Goal: Book appointment/travel/reservation

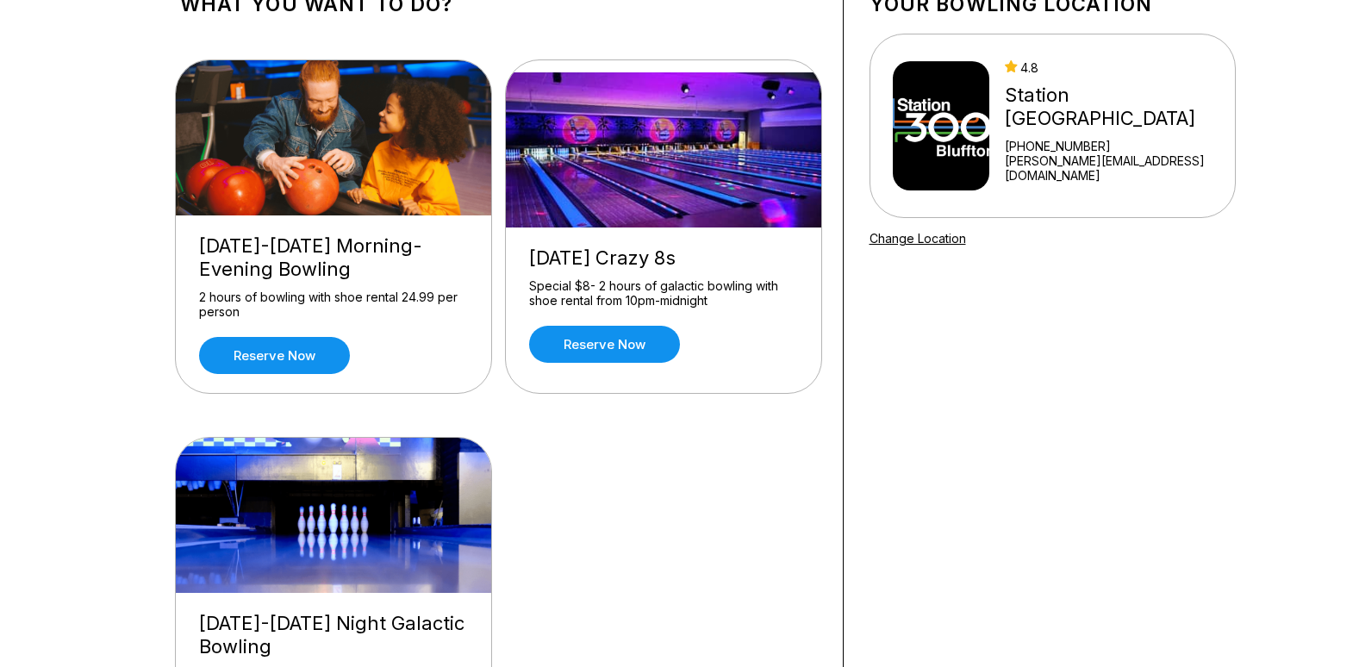
scroll to position [172, 0]
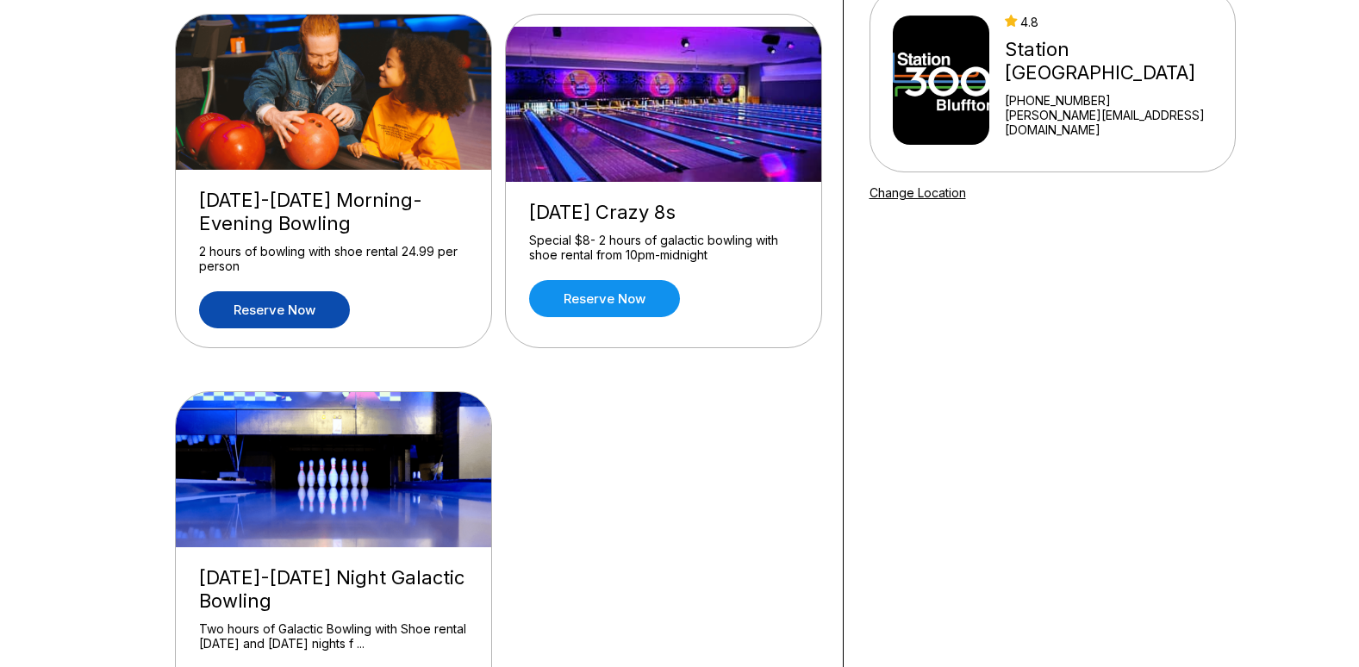
click at [316, 316] on link "Reserve now" at bounding box center [274, 309] width 151 height 37
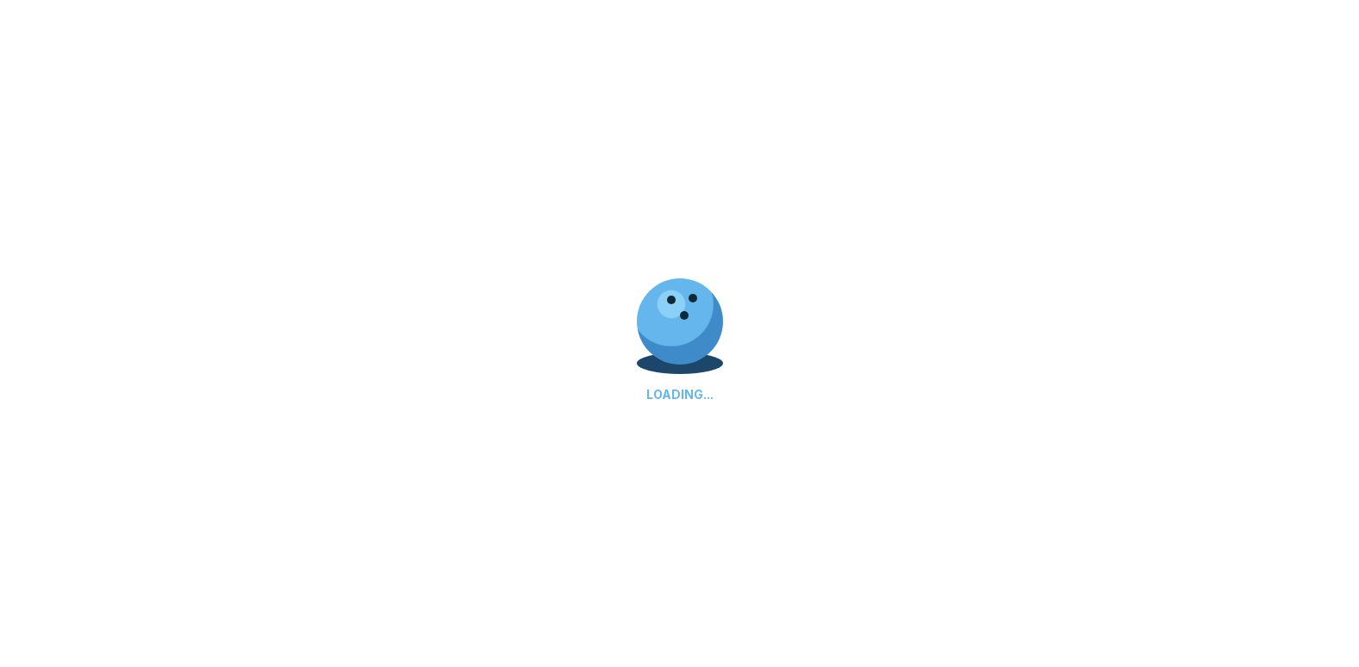
click at [316, 316] on div "LOADING..." at bounding box center [679, 333] width 1359 height 667
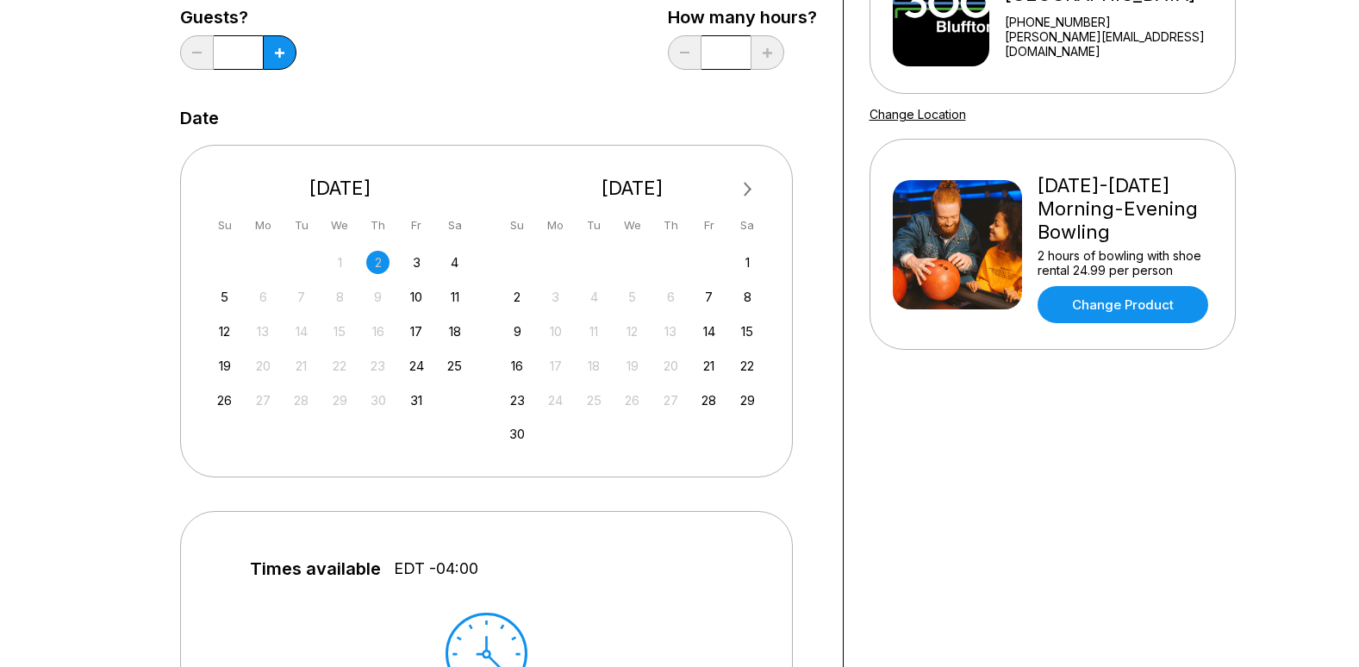
scroll to position [259, 0]
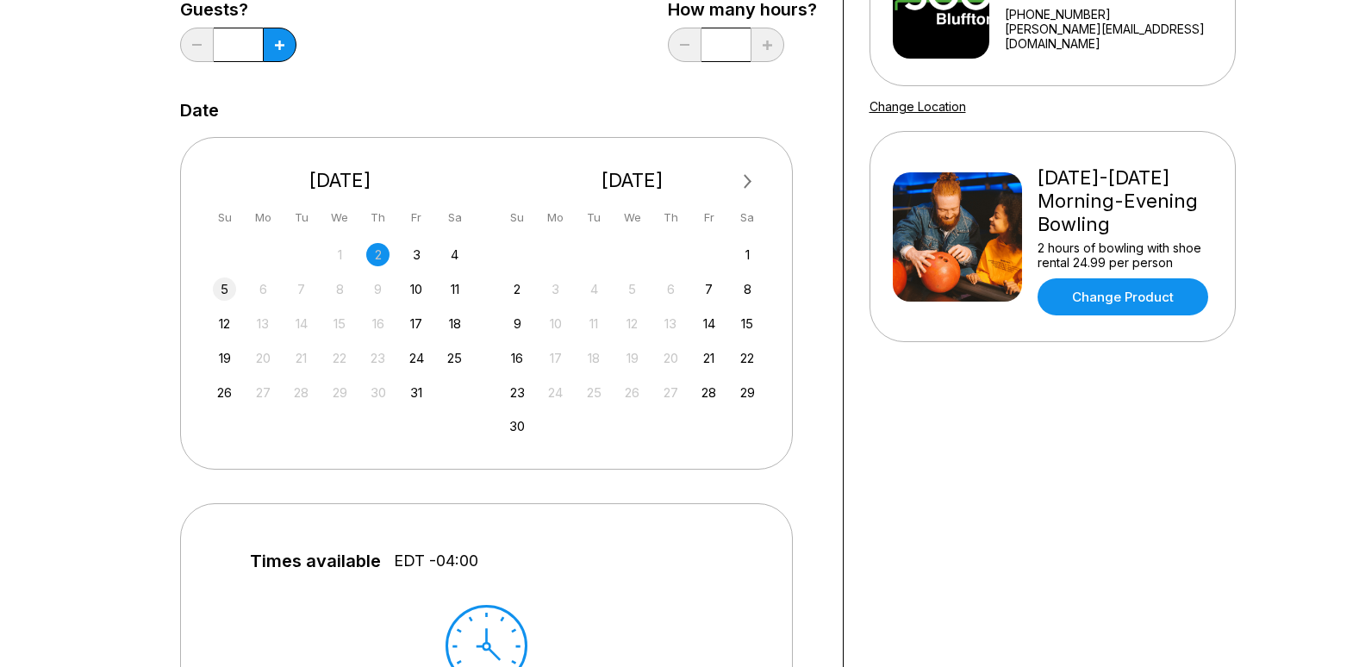
click at [229, 288] on div "5" at bounding box center [224, 289] width 23 height 23
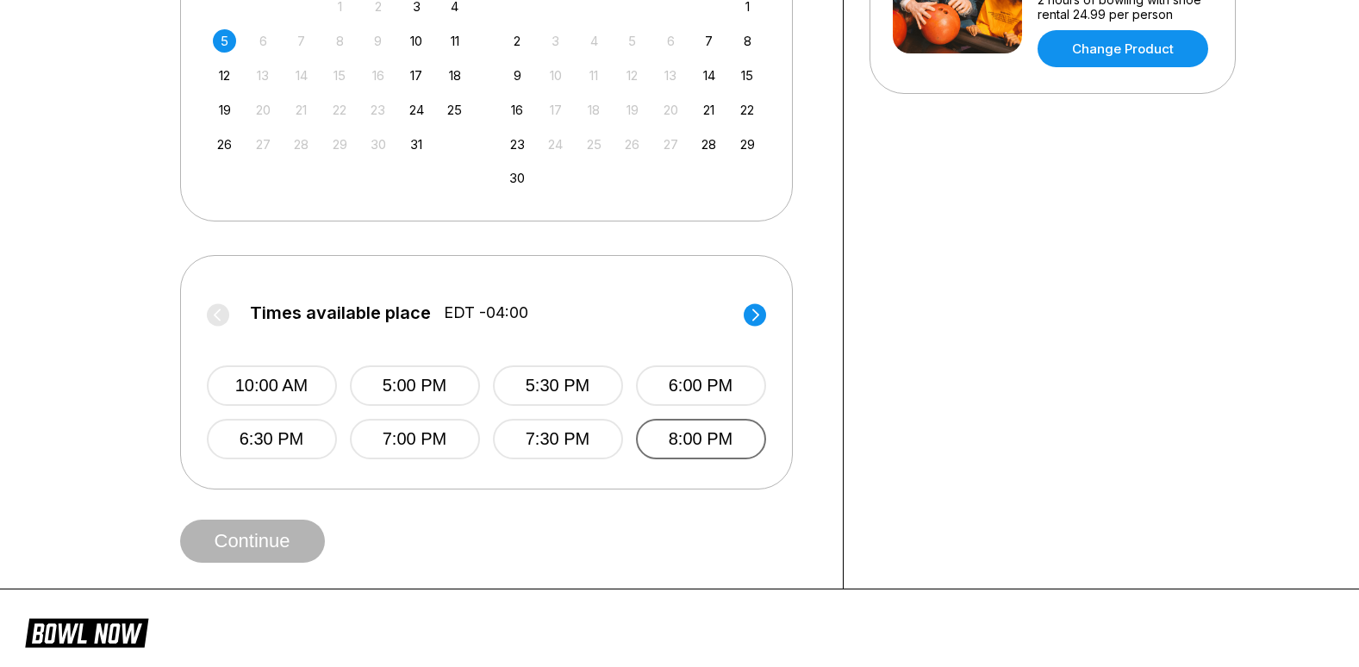
scroll to position [517, 0]
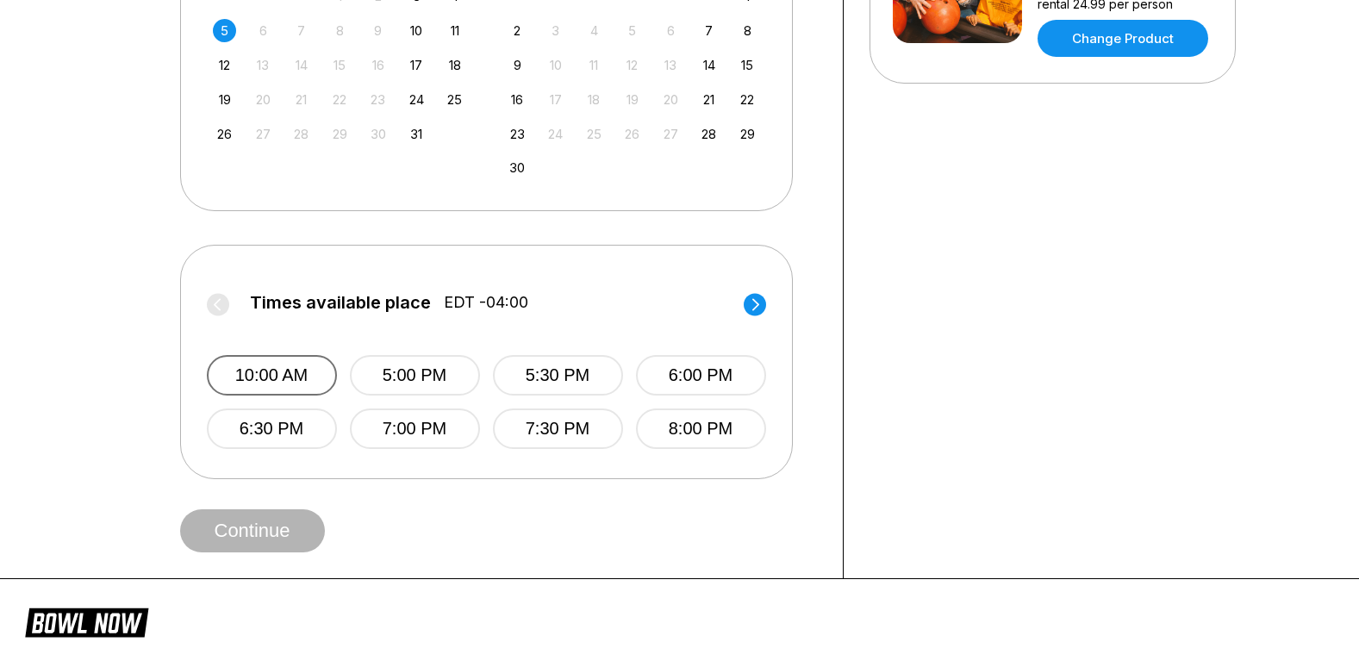
click at [315, 378] on button "10:00 AM" at bounding box center [272, 375] width 130 height 41
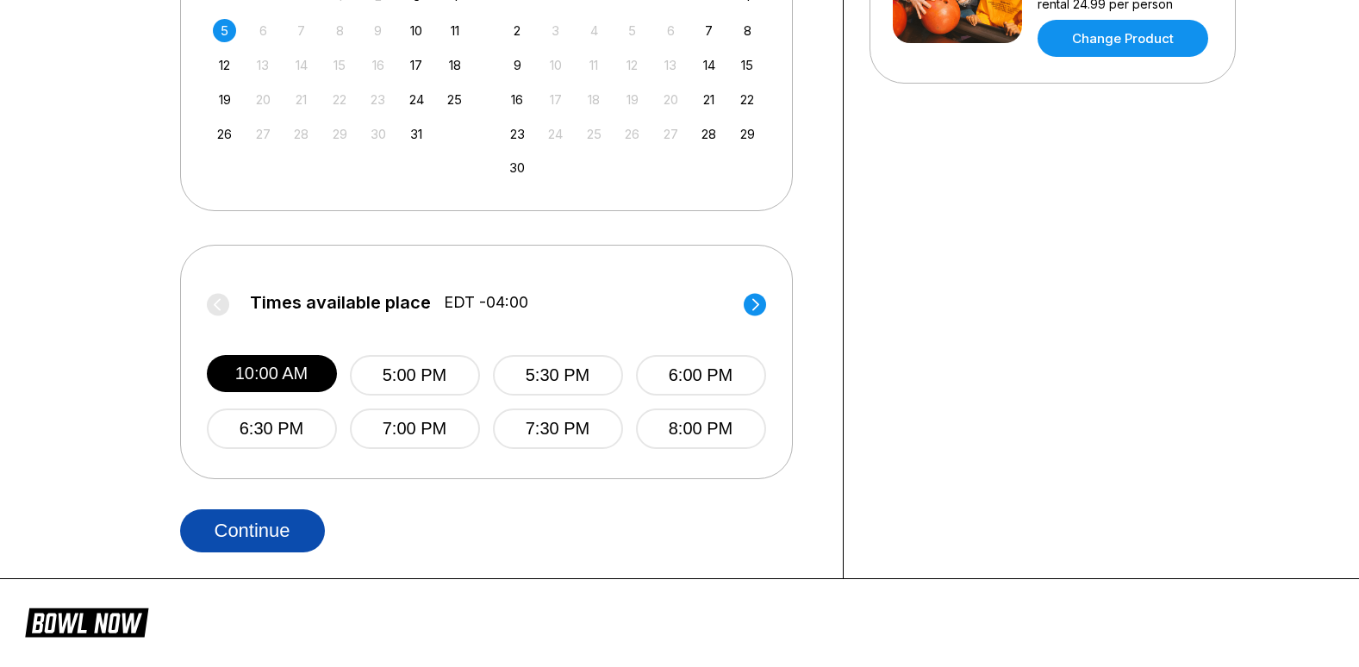
click at [273, 540] on button "Continue" at bounding box center [252, 530] width 145 height 43
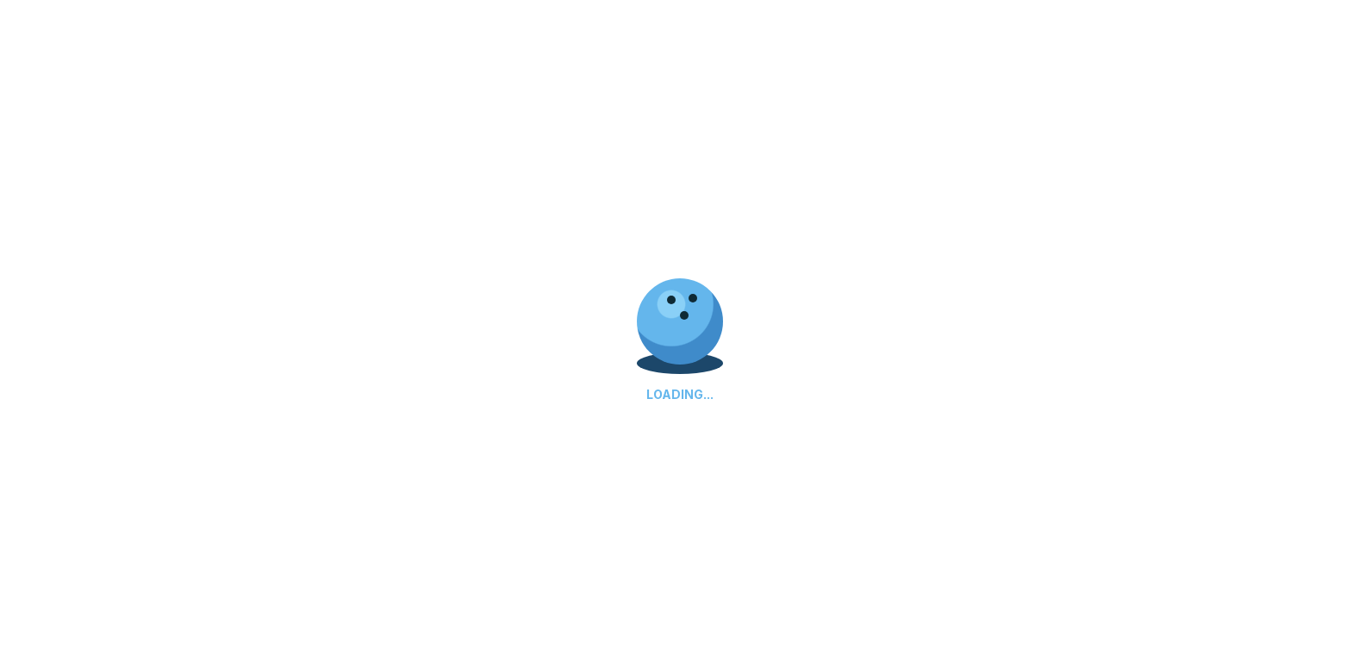
select select "**"
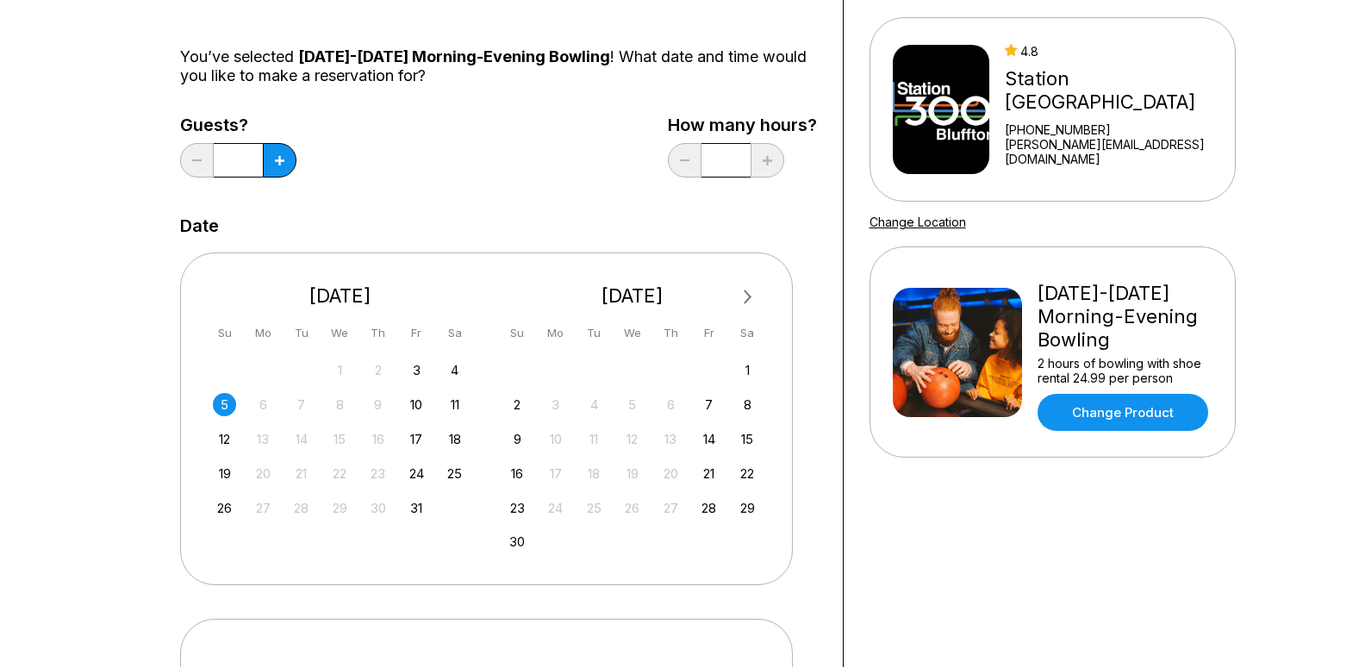
scroll to position [172, 0]
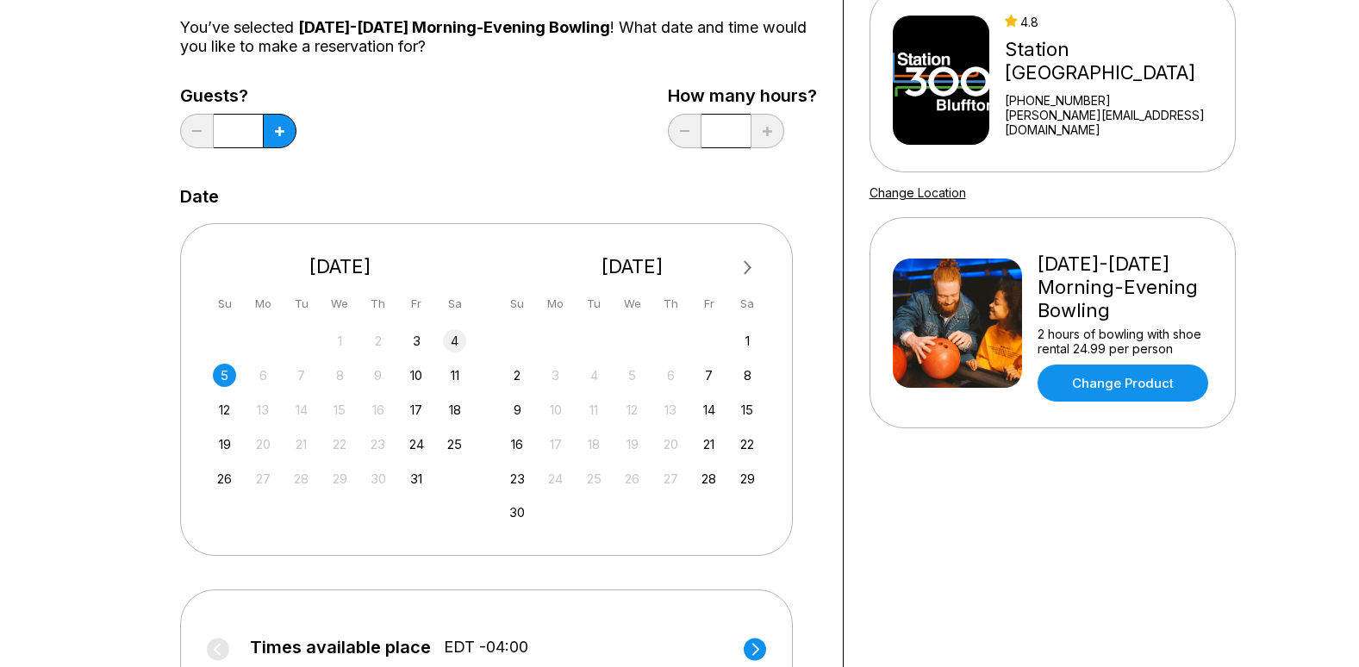
click at [460, 338] on div "4" at bounding box center [454, 340] width 23 height 23
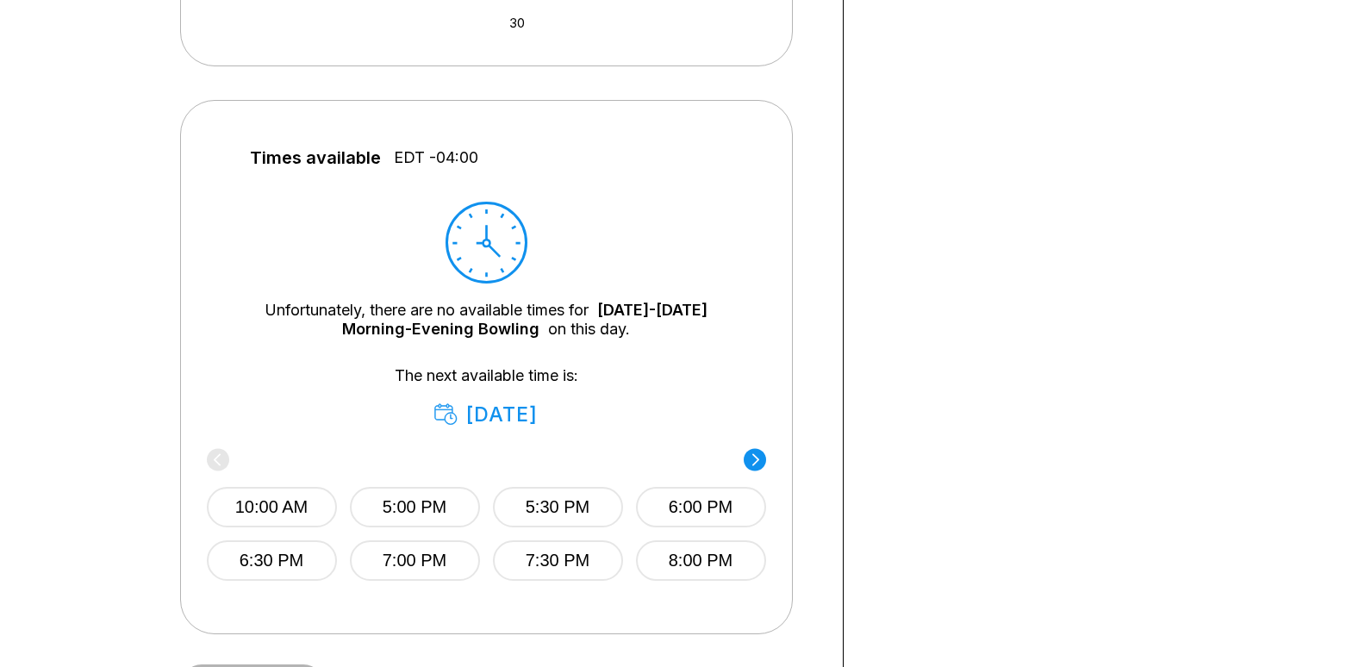
scroll to position [690, 0]
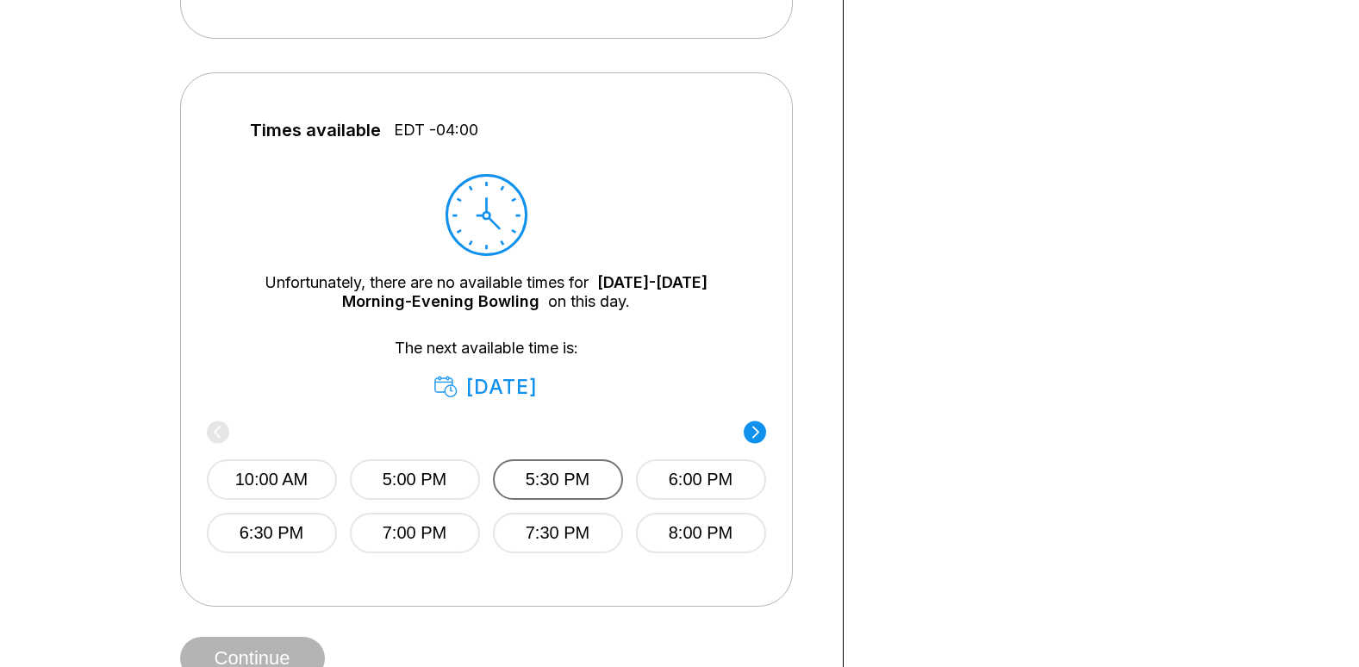
click at [503, 486] on button "5:30 PM" at bounding box center [558, 479] width 130 height 41
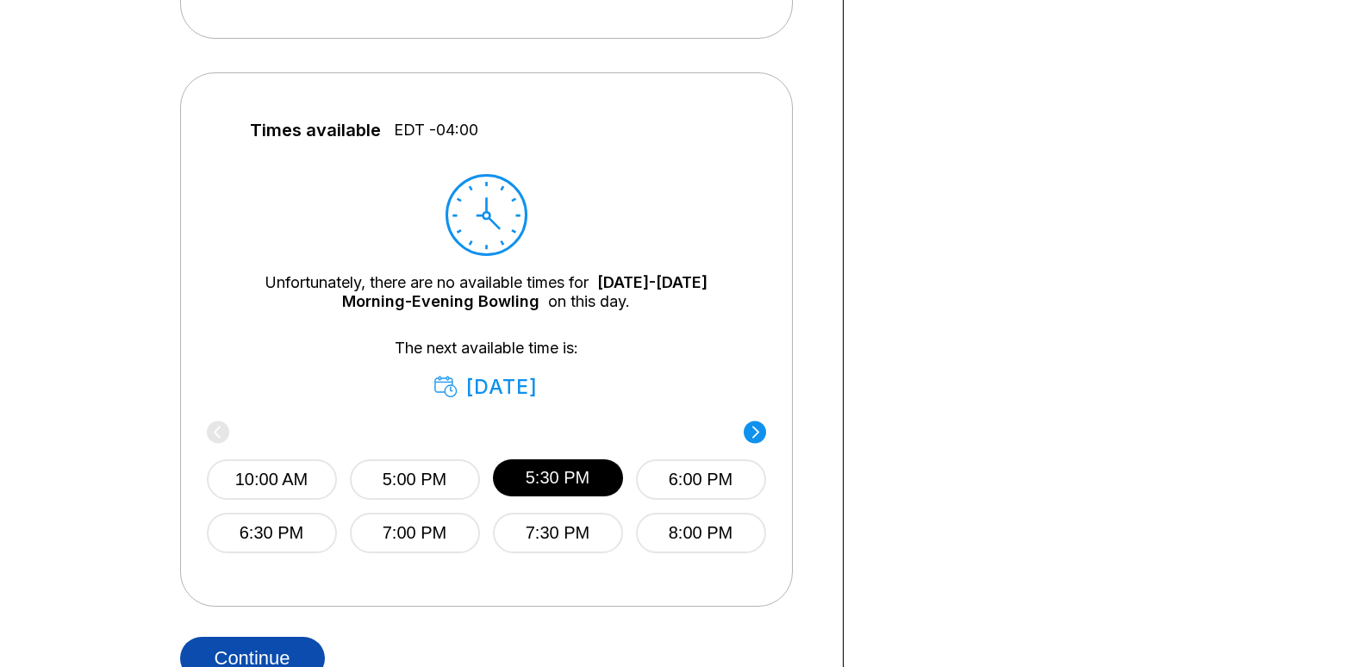
click at [282, 656] on div "Choose your Date and time You’ve selected Friday-Sunday Morning-Evening Bowling…" at bounding box center [498, 48] width 637 height 1264
click at [279, 654] on button "Continue" at bounding box center [252, 658] width 145 height 43
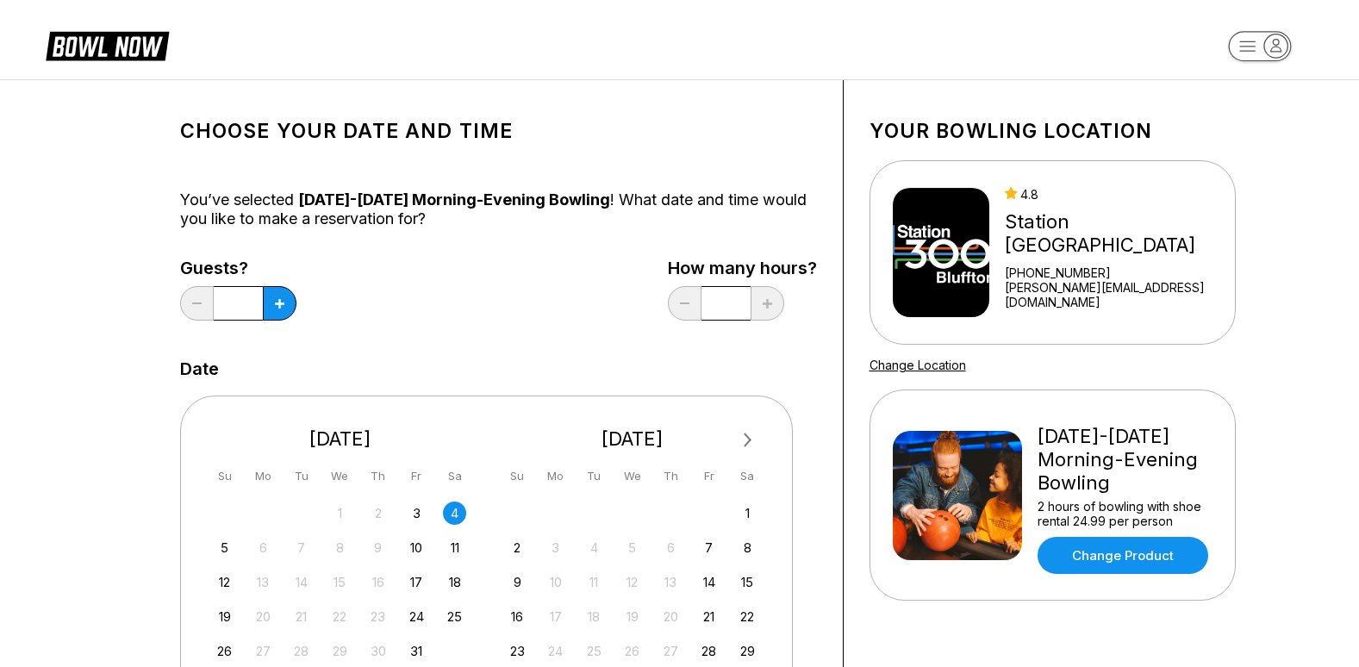
select select "**"
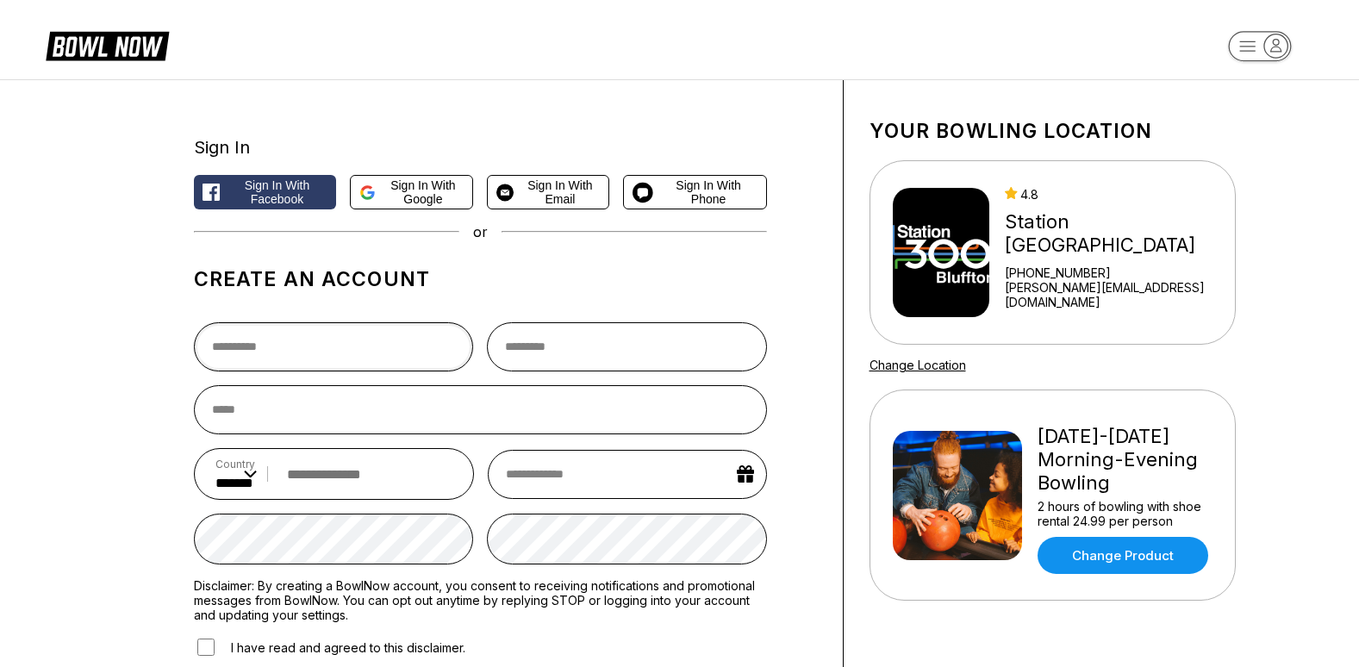
drag, startPoint x: 279, startPoint y: 654, endPoint x: 359, endPoint y: 345, distance: 319.7
click at [359, 345] on input "text" at bounding box center [334, 346] width 280 height 49
click at [138, 46] on icon at bounding box center [119, 47] width 43 height 20
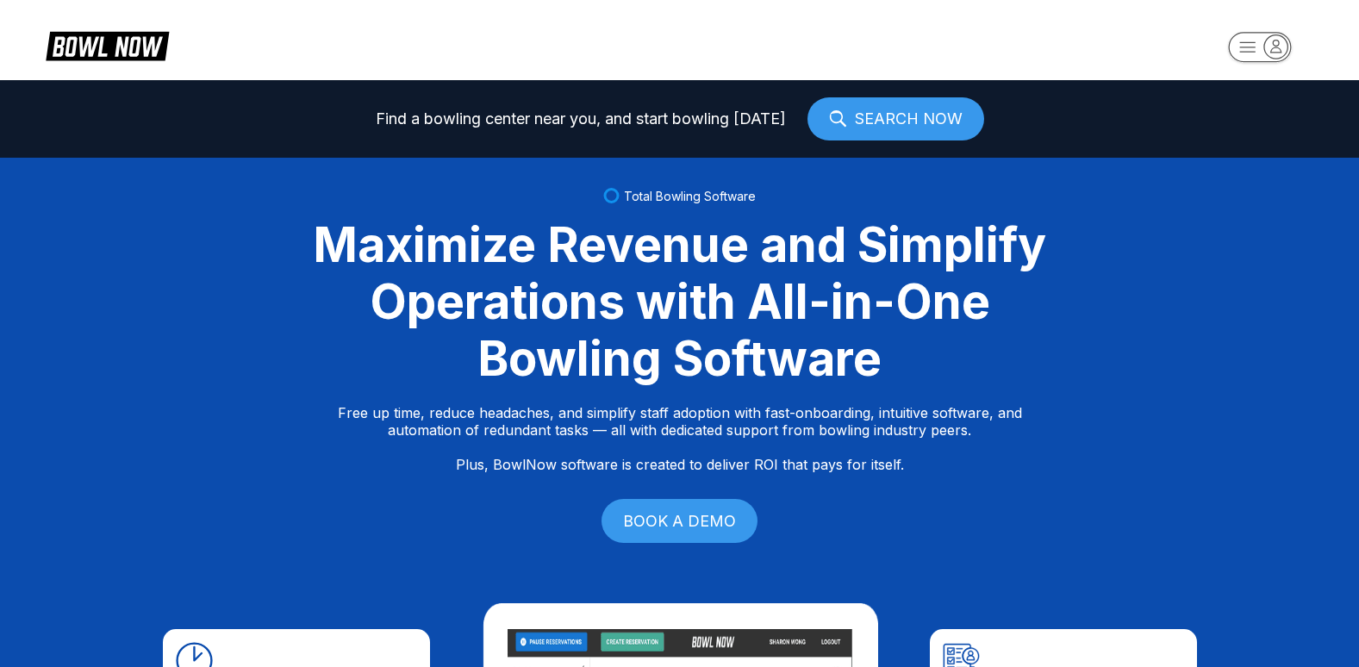
click at [1254, 42] on icon "button" at bounding box center [1248, 46] width 16 height 9
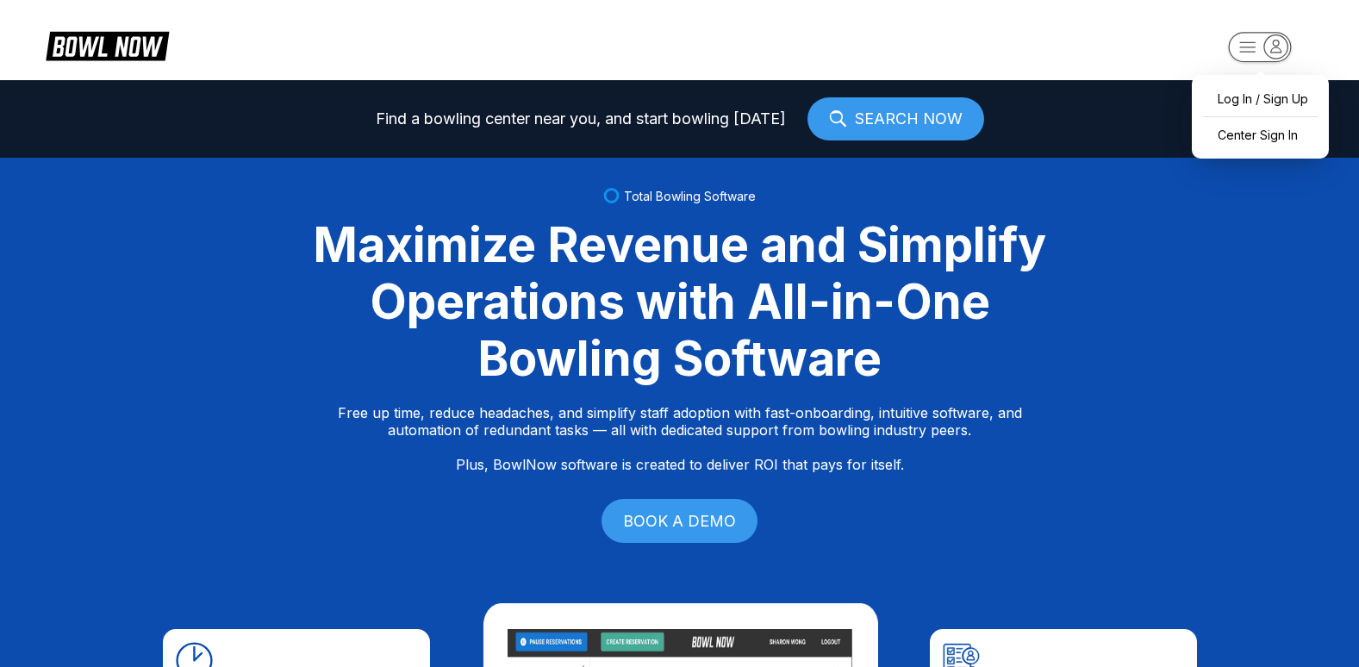
click at [1254, 42] on icon "button" at bounding box center [1248, 46] width 16 height 9
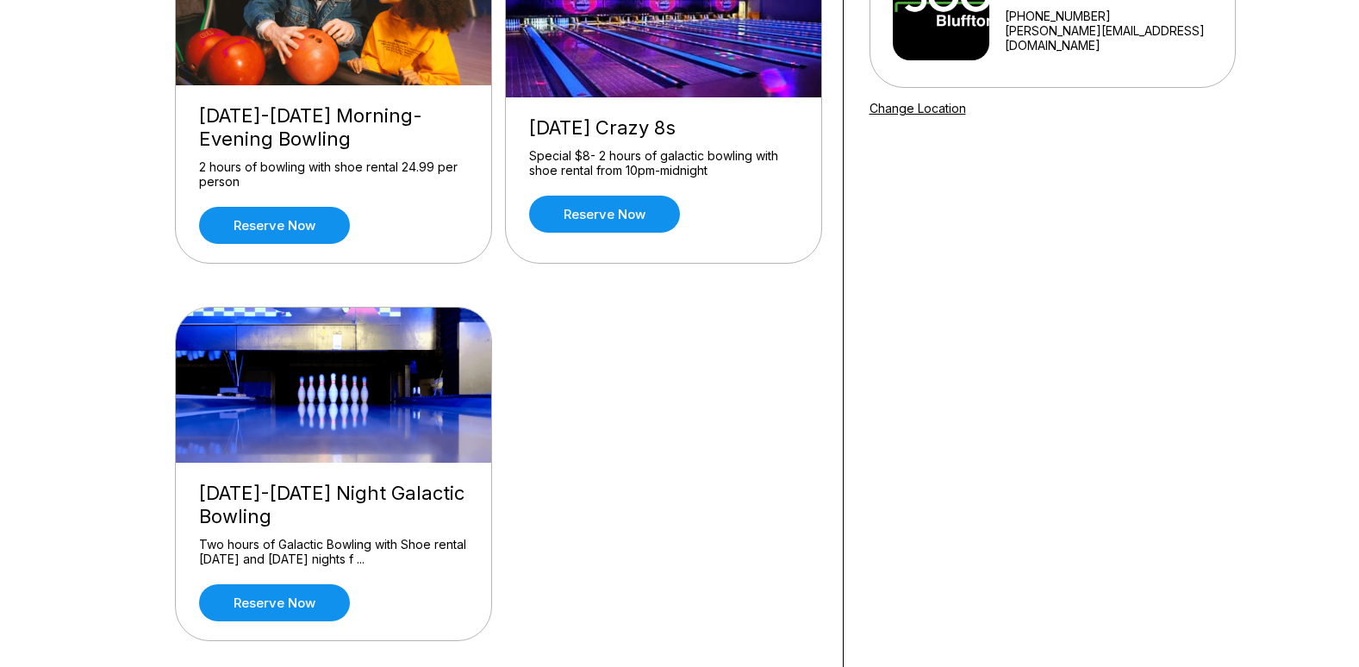
scroll to position [259, 0]
